Goal: Information Seeking & Learning: Find specific fact

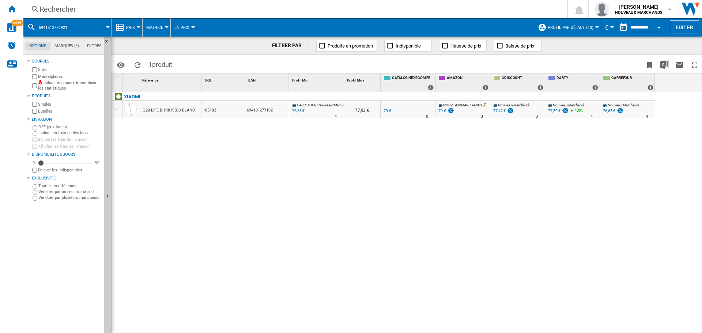
click at [95, 8] on div "Rechercher" at bounding box center [293, 9] width 509 height 10
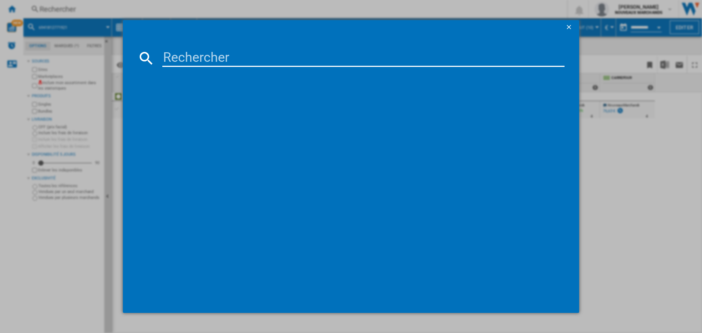
click at [183, 58] on input at bounding box center [363, 58] width 402 height 18
paste input "3700342427035"
type input "3700342427035"
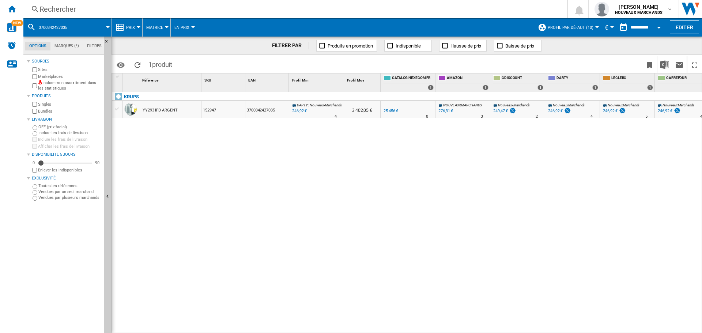
click at [163, 9] on div "Rechercher" at bounding box center [293, 9] width 509 height 10
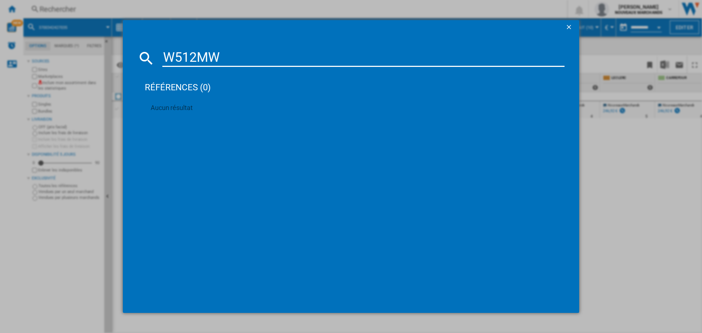
click at [212, 53] on input "W512MW" at bounding box center [363, 58] width 402 height 18
paste input "3760285864687"
type input "3760285864687"
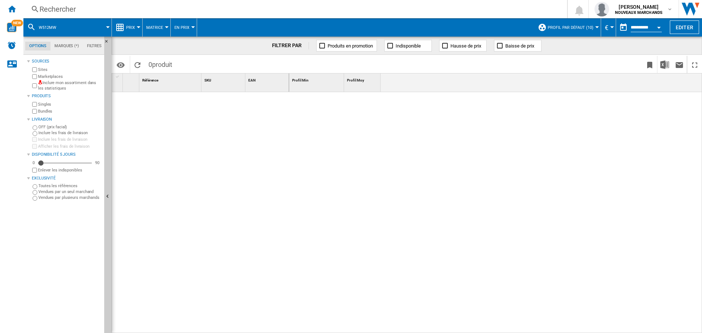
click at [93, 5] on div "Rechercher" at bounding box center [293, 9] width 509 height 10
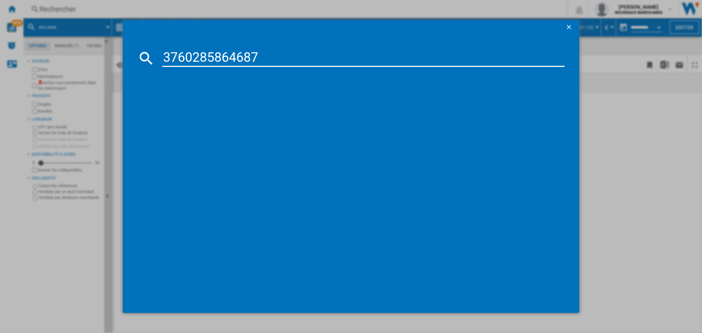
type input "3760285864687"
click at [330, 78] on div "références (0)" at bounding box center [355, 84] width 420 height 27
